Goal: Navigation & Orientation: Go to known website

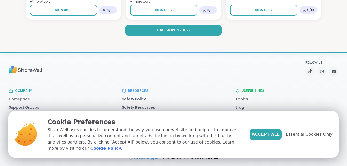
scroll to position [1095, 0]
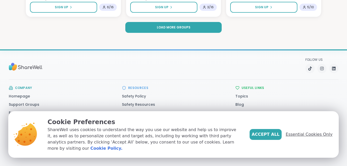
click at [303, 137] on span "Essential Cookies Only" at bounding box center [308, 134] width 47 height 6
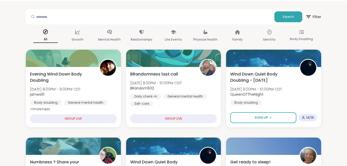
scroll to position [0, 0]
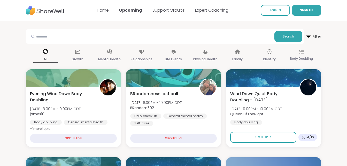
click at [105, 9] on link "Home" at bounding box center [103, 10] width 12 height 6
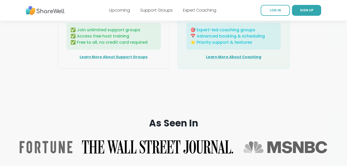
scroll to position [869, 0]
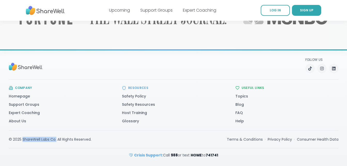
drag, startPoint x: 22, startPoint y: 139, endPoint x: 56, endPoint y: 141, distance: 34.6
click at [56, 141] on div "© 2025 ShareWell Labs Co. All Rights Reserved." at bounding box center [50, 139] width 83 height 5
drag, startPoint x: 56, startPoint y: 141, endPoint x: 53, endPoint y: 140, distance: 3.8
copy div "ShareWell Labs Co."
